Goal: Task Accomplishment & Management: Manage account settings

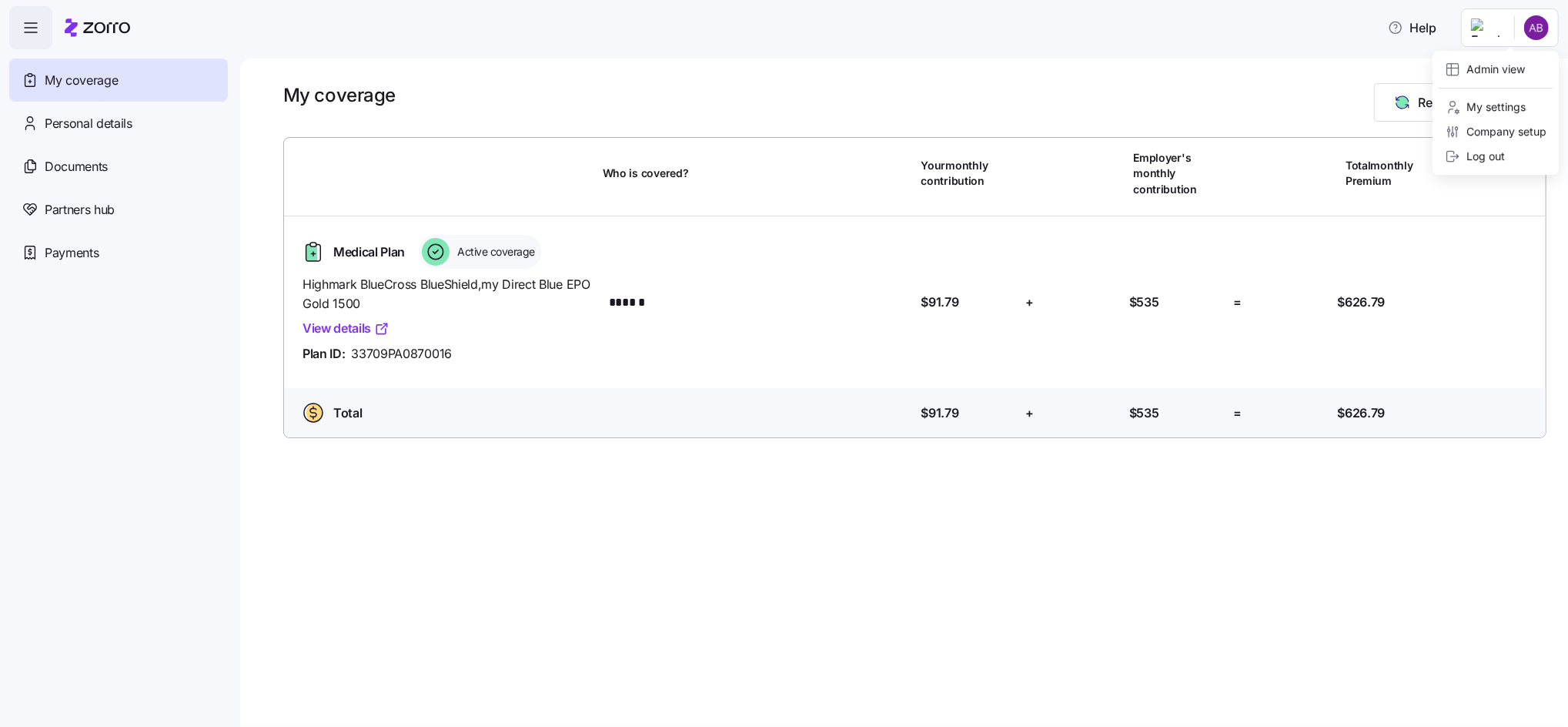
click at [1550, 33] on html "Help My coverage Personal details Documents Partners hub Payments My coverage R…" at bounding box center [784, 359] width 1568 height 718
click at [1481, 70] on div "Admin view" at bounding box center [1485, 69] width 80 height 17
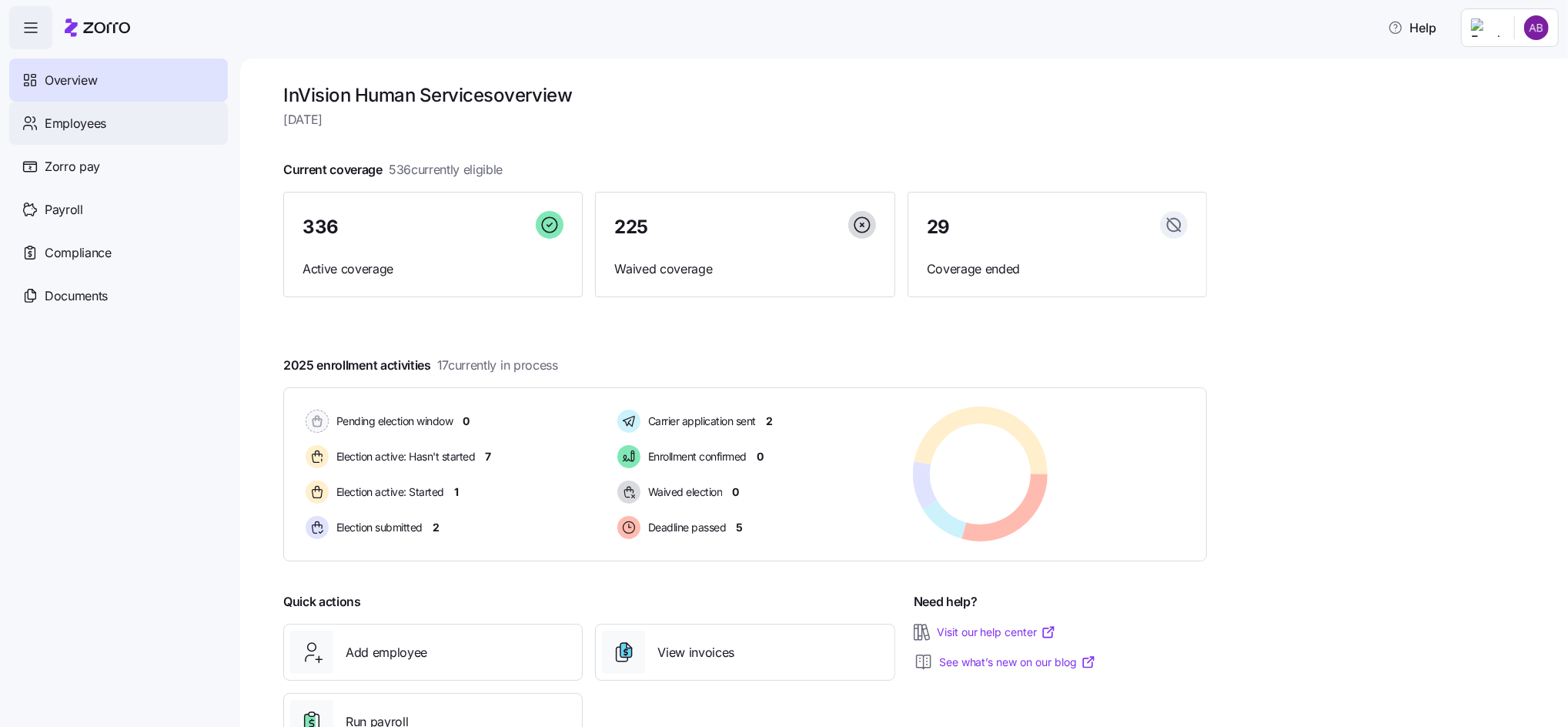
click at [63, 129] on span "Employees" at bounding box center [75, 123] width 61 height 19
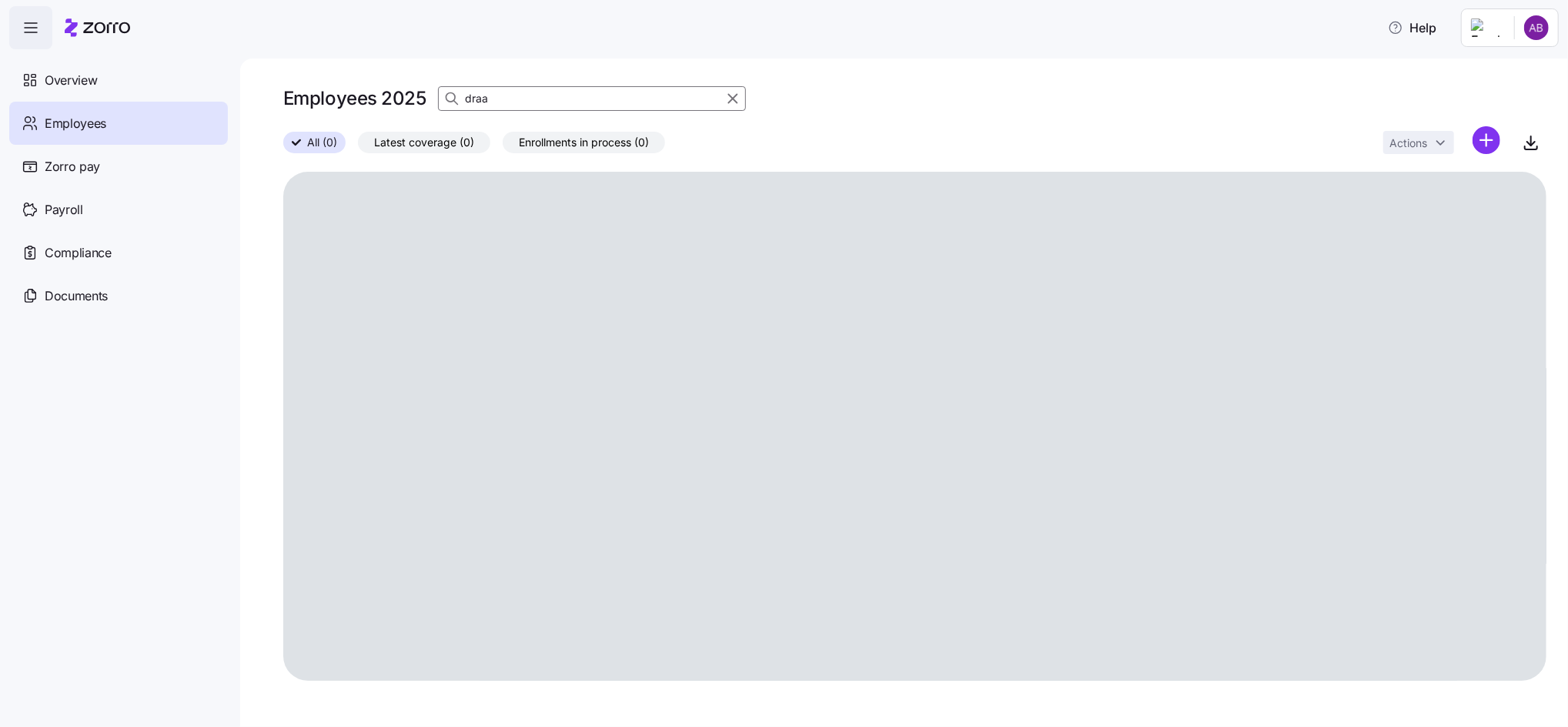
click at [466, 100] on input "draa" at bounding box center [591, 98] width 308 height 24
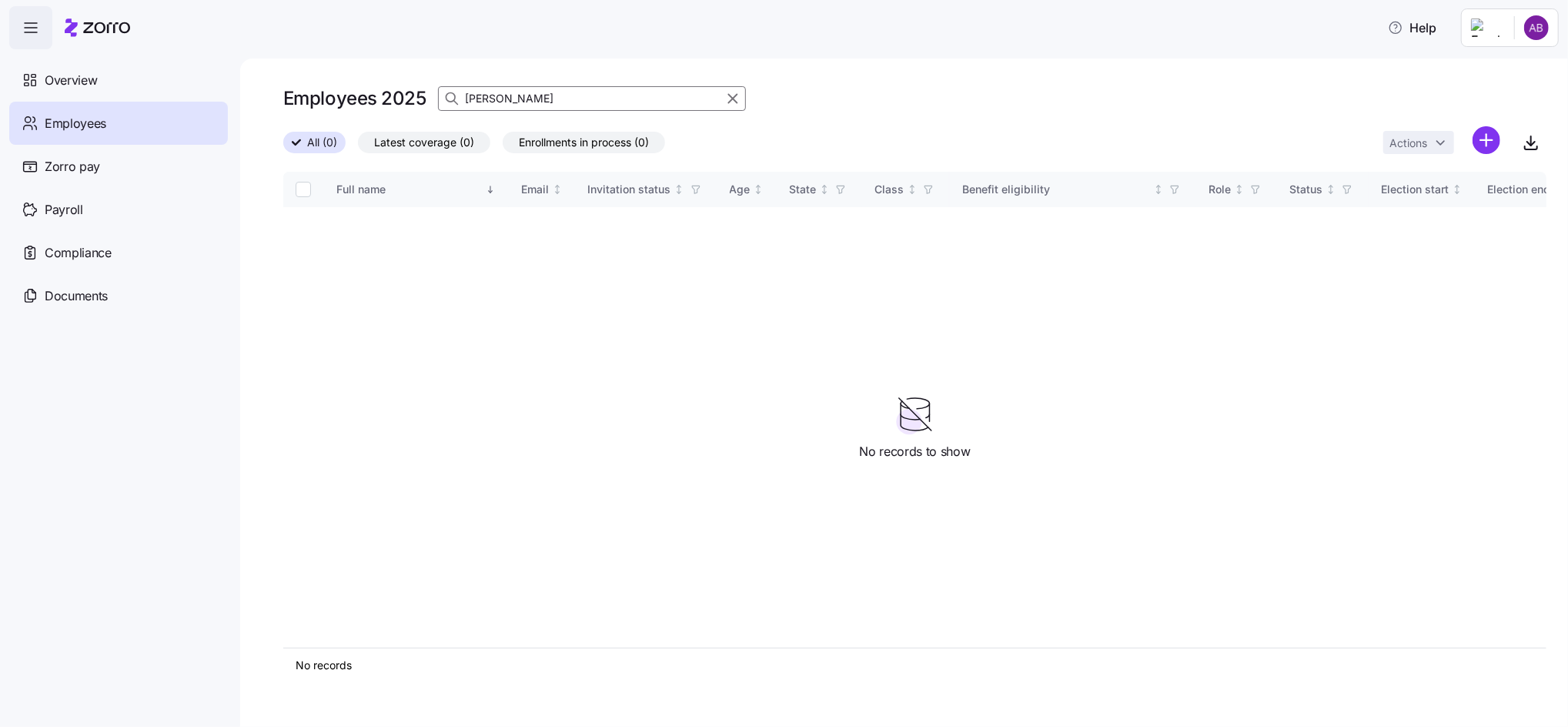
drag, startPoint x: 515, startPoint y: 96, endPoint x: 441, endPoint y: 97, distance: 74.0
click at [441, 97] on div "[PERSON_NAME]" at bounding box center [591, 98] width 308 height 24
type input "[PERSON_NAME]"
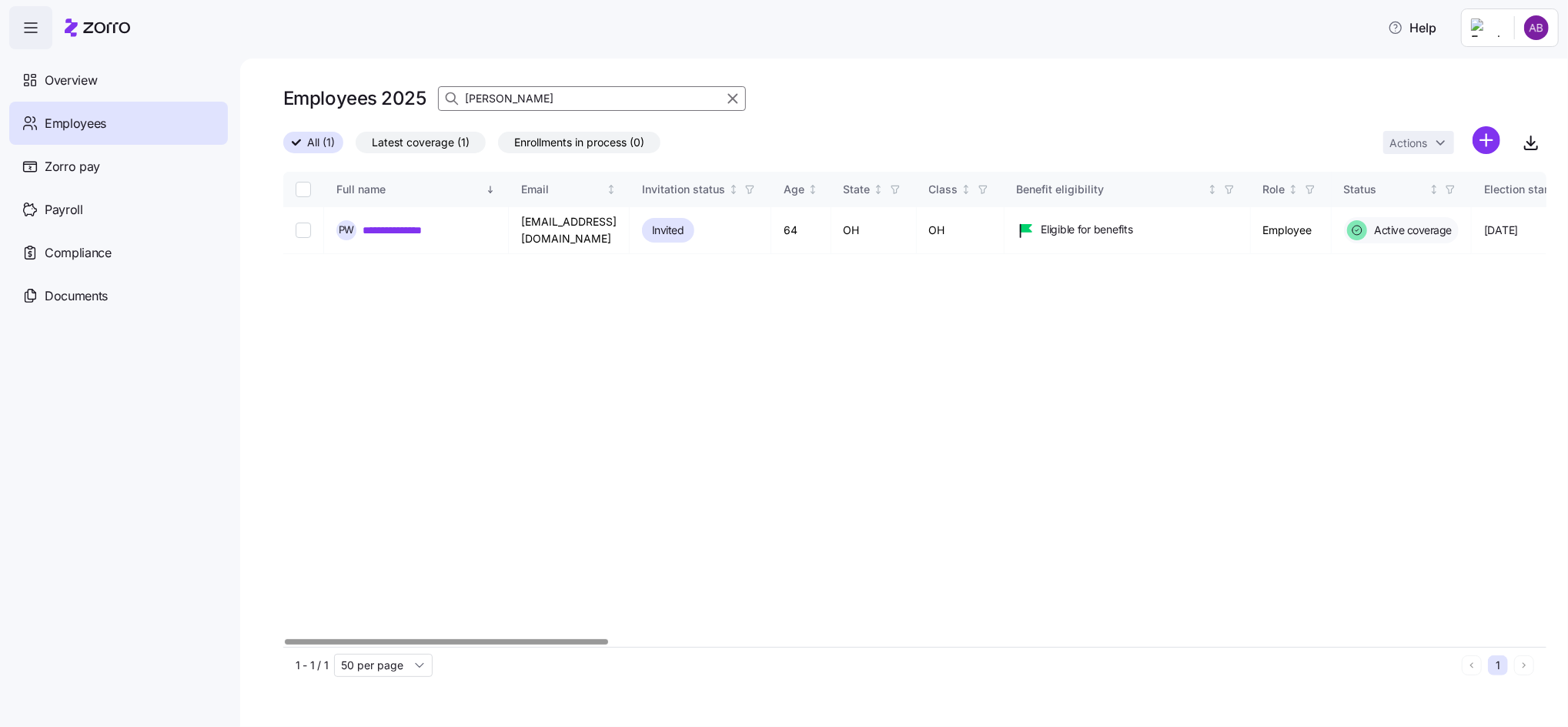
click at [515, 645] on div at bounding box center [447, 642] width 323 height 5
click at [392, 227] on link "**********" at bounding box center [405, 229] width 86 height 15
